Goal: Entertainment & Leisure: Consume media (video, audio)

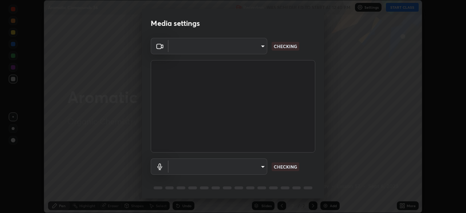
scroll to position [213, 466]
type input "5a3b26b24554f8cf6e797ef24758c72d9ac35fc194b839c1ab14931f8614fd13"
click at [266, 169] on body "Erase all Aromatic Compounds 36 Recording WAS SCHEDULED TO START AT 12:40 PM Se…" at bounding box center [233, 106] width 466 height 213
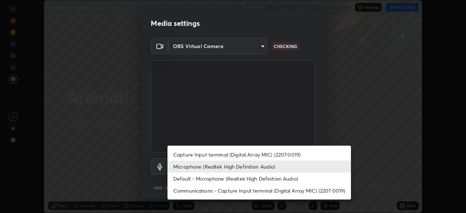
click at [268, 179] on li "Default - Microphone (Realtek High Definition Audio)" at bounding box center [258, 178] width 183 height 12
type input "default"
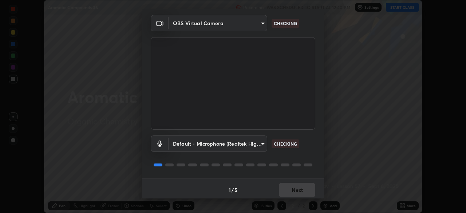
scroll to position [26, 0]
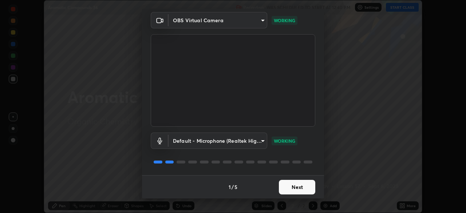
click at [305, 188] on button "Next" at bounding box center [297, 187] width 36 height 15
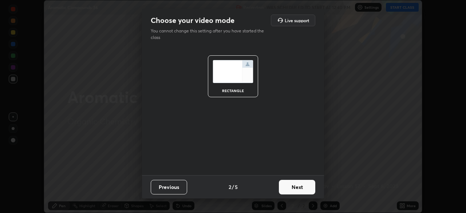
click at [305, 189] on button "Next" at bounding box center [297, 187] width 36 height 15
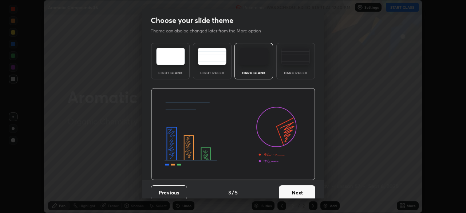
click at [305, 190] on button "Next" at bounding box center [297, 192] width 36 height 15
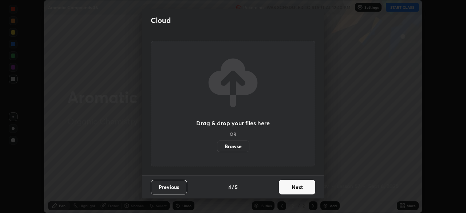
click at [305, 190] on button "Next" at bounding box center [297, 187] width 36 height 15
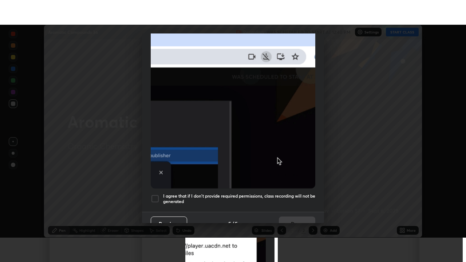
scroll to position [174, 0]
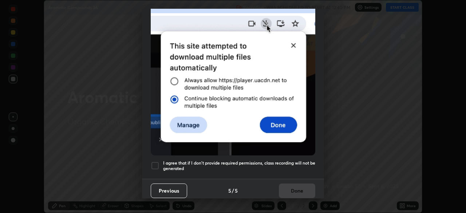
click at [155, 164] on div at bounding box center [155, 165] width 9 height 9
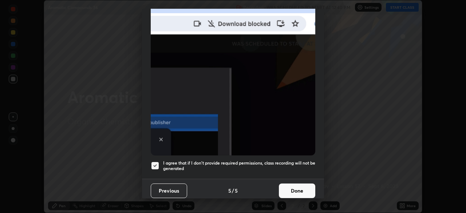
click at [287, 189] on button "Done" at bounding box center [297, 190] width 36 height 15
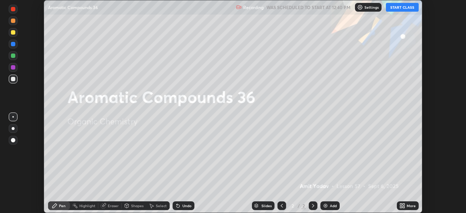
click at [403, 204] on icon at bounding box center [403, 204] width 2 height 2
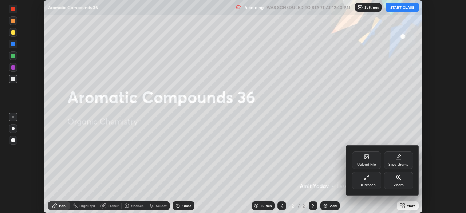
click at [373, 184] on div "Full screen" at bounding box center [366, 185] width 18 height 4
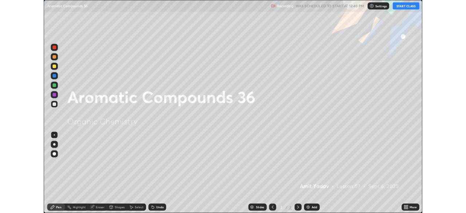
scroll to position [262, 466]
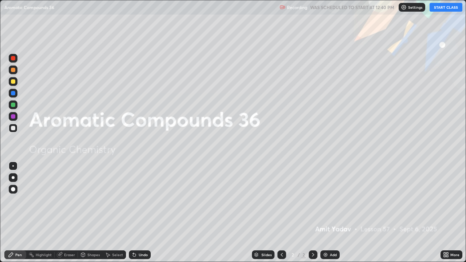
click at [449, 9] on button "START CLASS" at bounding box center [445, 7] width 33 height 9
click at [329, 212] on div "Add" at bounding box center [329, 254] width 19 height 9
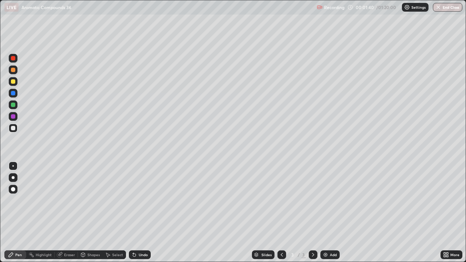
click at [140, 212] on div "Undo" at bounding box center [140, 254] width 22 height 9
click at [333, 212] on div "Add" at bounding box center [329, 254] width 19 height 9
click at [142, 212] on div "Undo" at bounding box center [143, 255] width 9 height 4
click at [137, 212] on div "Undo" at bounding box center [140, 254] width 22 height 9
click at [329, 212] on div "Add" at bounding box center [329, 254] width 19 height 9
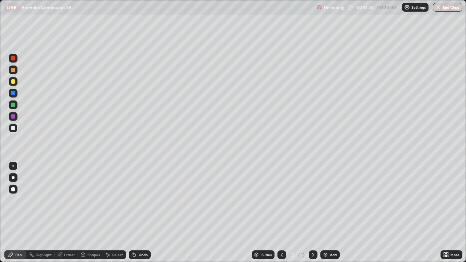
click at [283, 212] on icon at bounding box center [282, 255] width 6 height 6
click at [139, 212] on div "Undo" at bounding box center [140, 254] width 22 height 9
click at [311, 212] on icon at bounding box center [313, 255] width 6 height 6
click at [144, 212] on div "Undo" at bounding box center [143, 255] width 9 height 4
click at [137, 212] on div "Undo" at bounding box center [140, 254] width 22 height 9
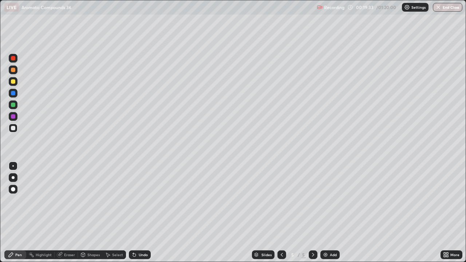
click at [138, 212] on div "Undo" at bounding box center [140, 254] width 22 height 9
click at [133, 212] on icon at bounding box center [134, 255] width 6 height 6
click at [133, 212] on div "Undo" at bounding box center [140, 254] width 22 height 9
click at [143, 212] on div "Undo" at bounding box center [143, 255] width 9 height 4
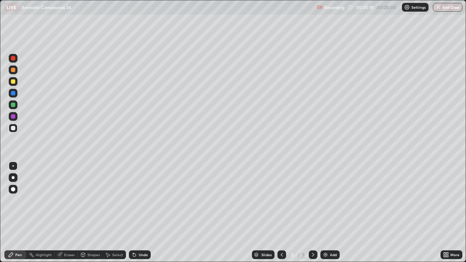
click at [141, 212] on div "Undo" at bounding box center [143, 255] width 9 height 4
click at [142, 212] on div "Undo" at bounding box center [143, 255] width 9 height 4
click at [71, 212] on div "Eraser" at bounding box center [69, 255] width 11 height 4
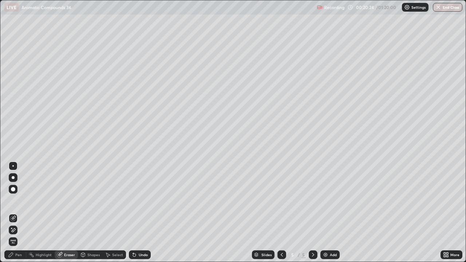
click at [21, 212] on div "Pen" at bounding box center [18, 255] width 7 height 4
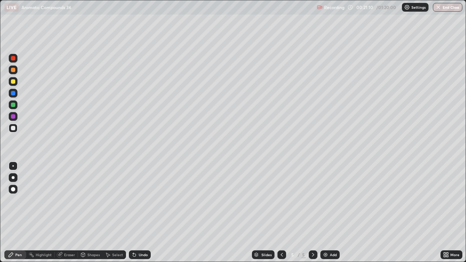
click at [445, 212] on icon at bounding box center [444, 253] width 2 height 2
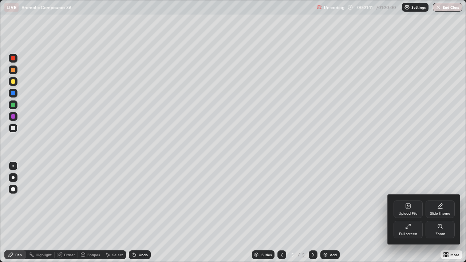
click at [377, 212] on div at bounding box center [233, 131] width 466 height 262
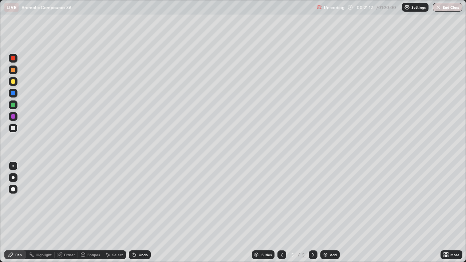
click at [443, 212] on icon at bounding box center [446, 255] width 6 height 6
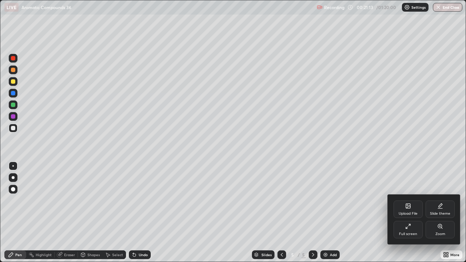
click at [407, 212] on div "Full screen" at bounding box center [408, 234] width 18 height 4
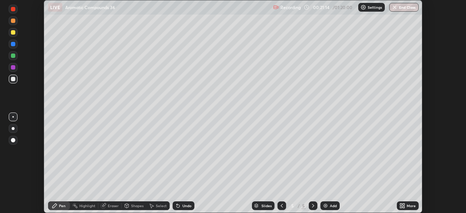
scroll to position [36169, 35916]
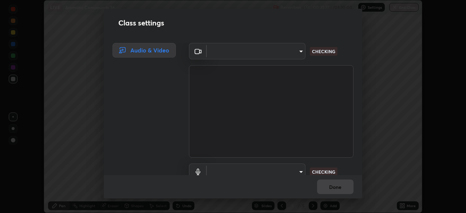
type input "5a3b26b24554f8cf6e797ef24758c72d9ac35fc194b839c1ab14931f8614fd13"
click at [267, 153] on video at bounding box center [271, 111] width 164 height 92
click at [270, 150] on video at bounding box center [271, 111] width 164 height 92
click at [299, 171] on body "Erase all LIVE Aromatic Compounds 36 Recording 00:21:36 / 01:20:00 Settings End…" at bounding box center [233, 106] width 466 height 213
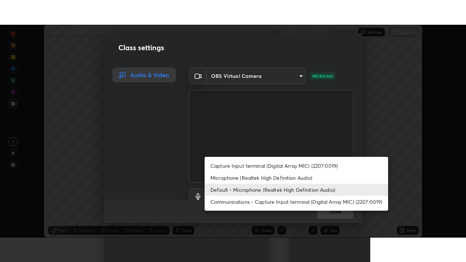
scroll to position [7, 0]
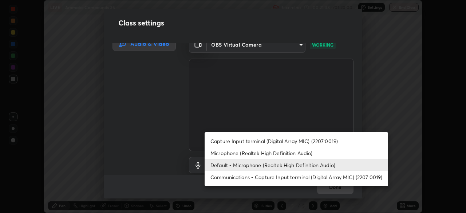
click at [252, 153] on li "Microphone (Realtek High Definition Audio)" at bounding box center [295, 153] width 183 height 12
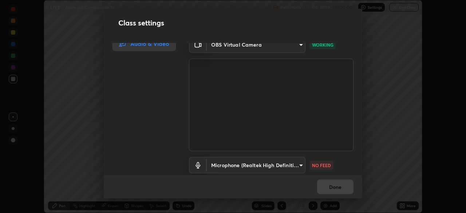
type input "a2845f27f241d78e81142a5bcad2dd0661d1231b7acccdda9ee201247719edf7"
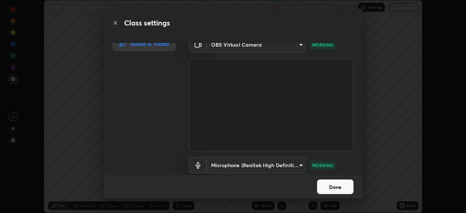
click at [320, 189] on button "Done" at bounding box center [335, 186] width 36 height 15
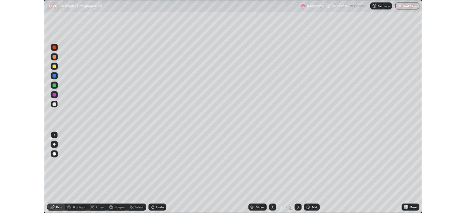
scroll to position [262, 466]
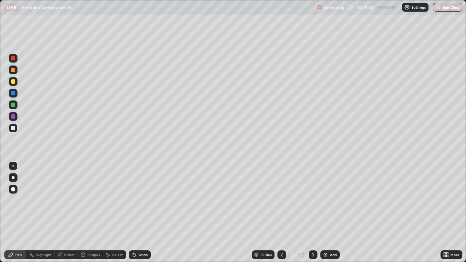
click at [143, 212] on div "Undo" at bounding box center [143, 255] width 9 height 4
click at [144, 212] on div "Undo" at bounding box center [143, 255] width 9 height 4
click at [331, 212] on div "Add" at bounding box center [333, 255] width 7 height 4
click at [141, 212] on div "Undo" at bounding box center [143, 255] width 9 height 4
click at [143, 212] on div "Undo" at bounding box center [140, 254] width 22 height 9
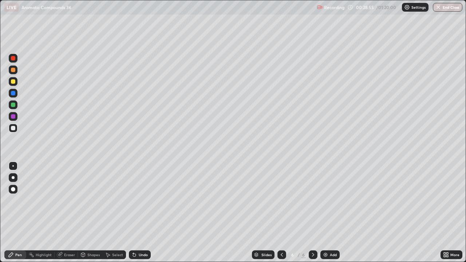
click at [443, 212] on icon at bounding box center [444, 253] width 2 height 2
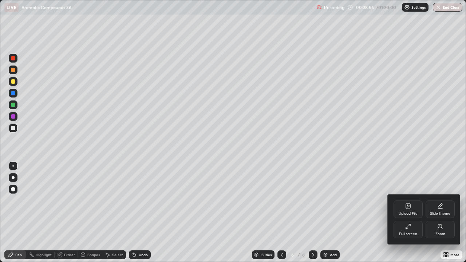
click at [408, 212] on div "Full screen" at bounding box center [408, 234] width 18 height 4
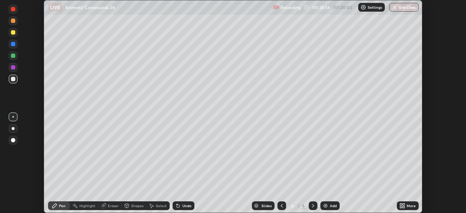
scroll to position [36169, 35916]
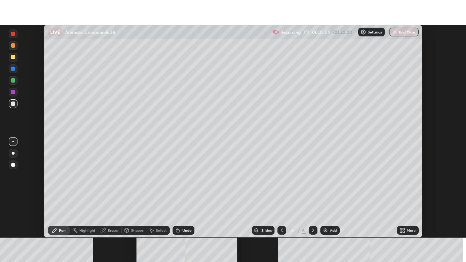
scroll to position [213, 466]
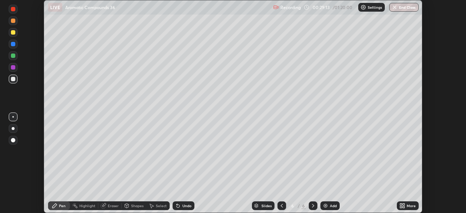
click at [409, 207] on div "More" at bounding box center [410, 206] width 9 height 4
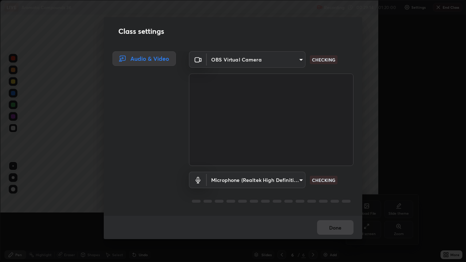
scroll to position [262, 466]
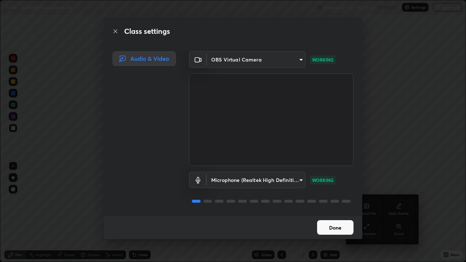
click at [331, 212] on button "Done" at bounding box center [335, 227] width 36 height 15
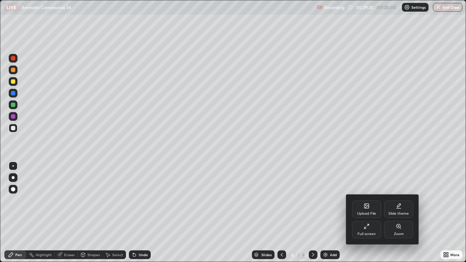
click at [348, 170] on div at bounding box center [233, 131] width 466 height 262
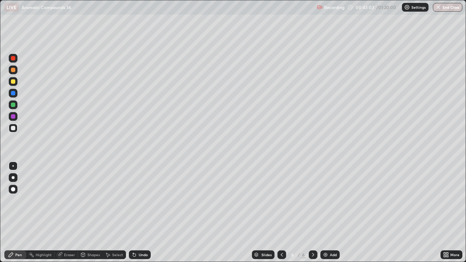
click at [38, 212] on div "Highlight" at bounding box center [40, 254] width 28 height 9
click at [20, 212] on div "Pen" at bounding box center [18, 255] width 7 height 4
